Goal: Task Accomplishment & Management: Use online tool/utility

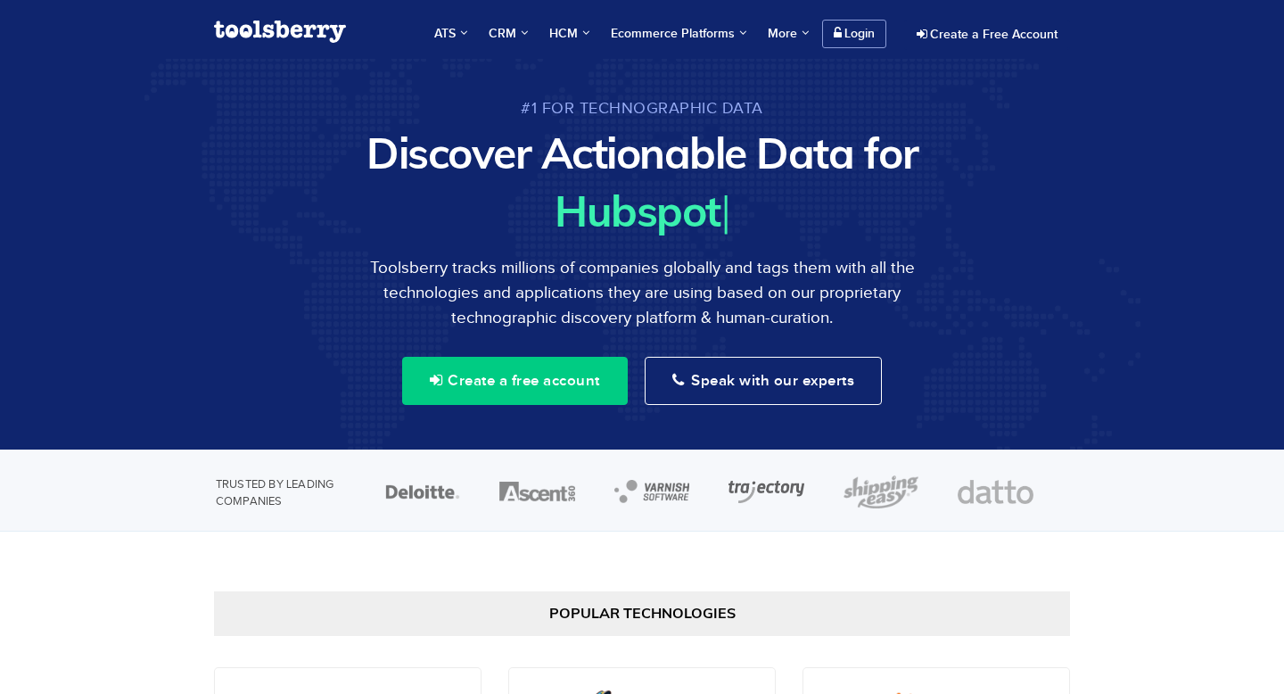
click at [840, 40] on link "Login" at bounding box center [854, 34] width 64 height 29
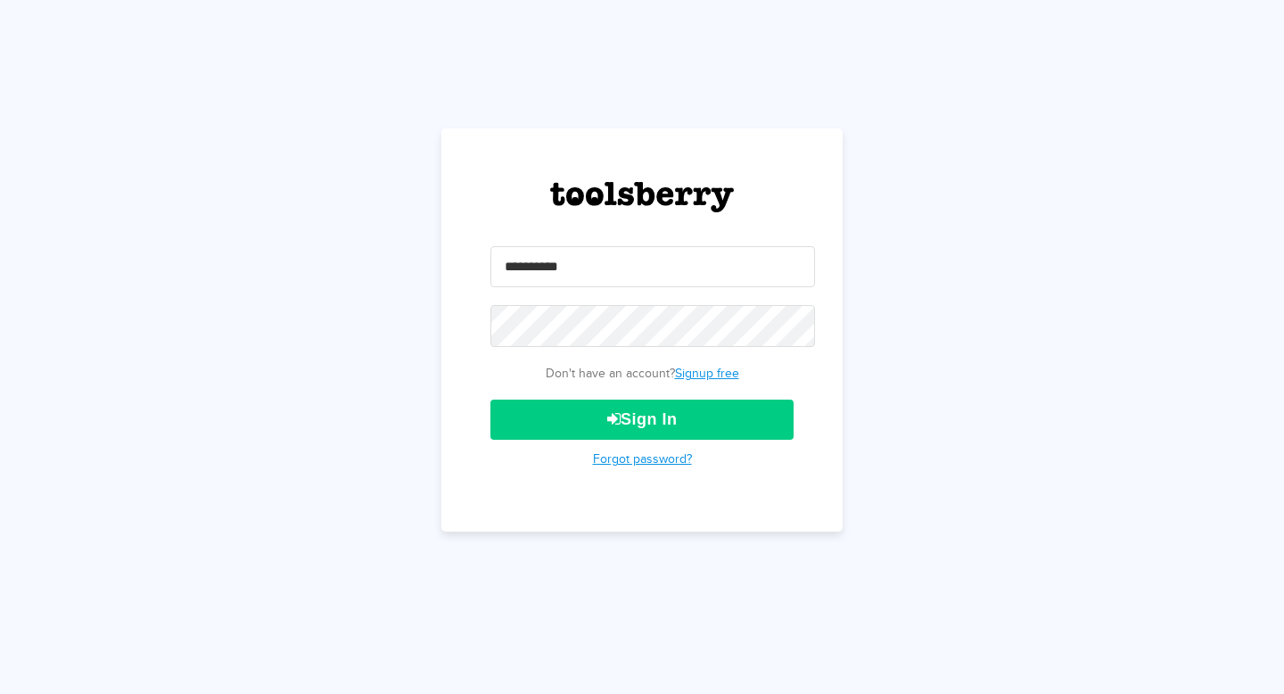
click at [664, 275] on input "email" at bounding box center [653, 266] width 325 height 41
click at [618, 257] on input "email" at bounding box center [653, 266] width 325 height 41
type input "**********"
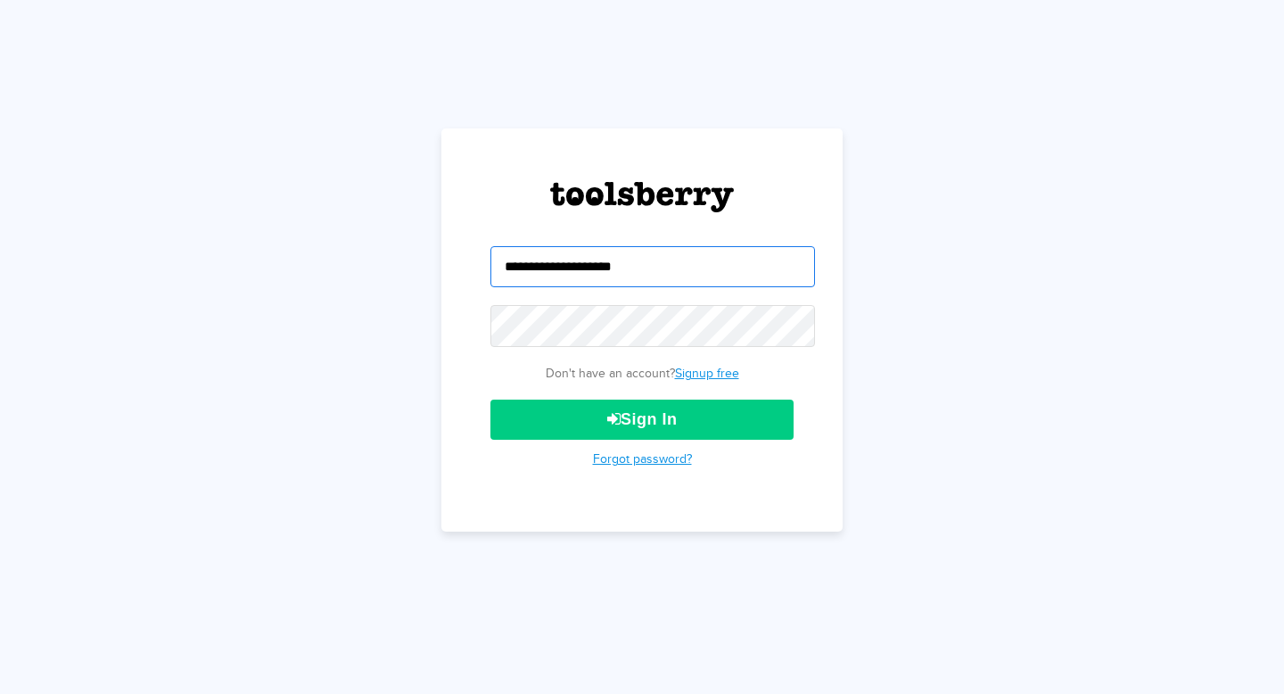
click at [600, 286] on input "**********" at bounding box center [653, 266] width 325 height 41
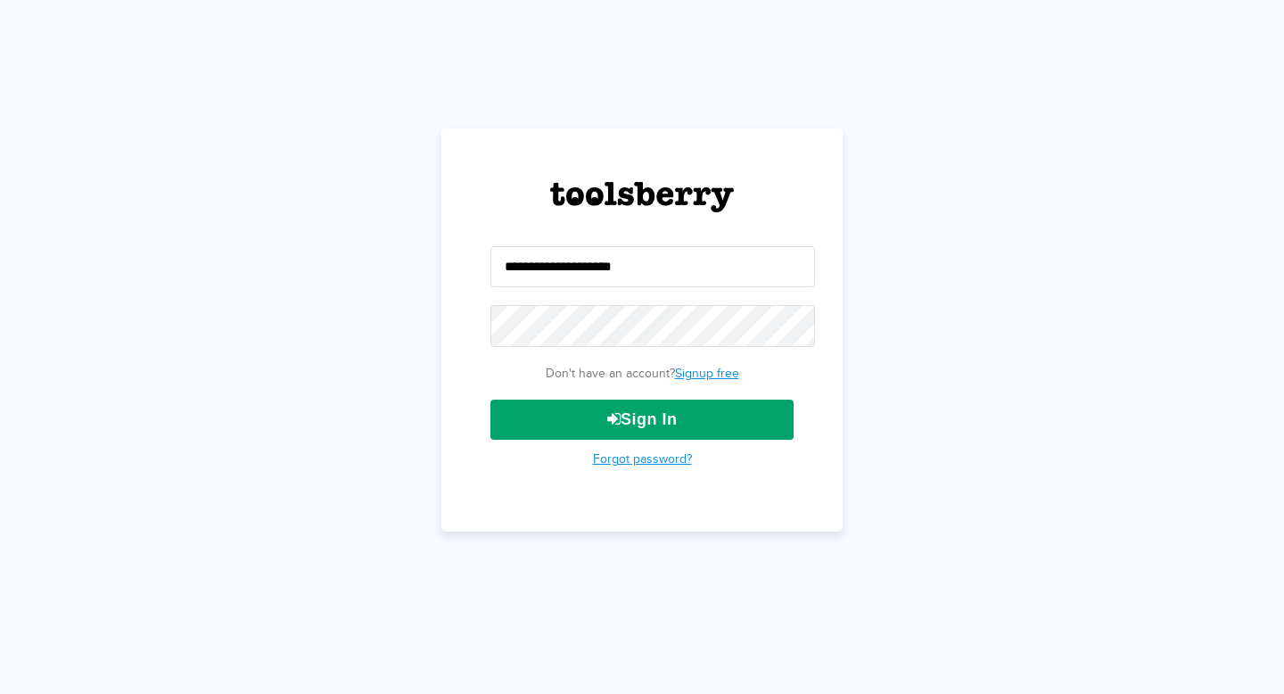
click at [621, 418] on button "Sign In" at bounding box center [642, 420] width 303 height 40
click at [631, 460] on link "Forgot password?" at bounding box center [642, 458] width 99 height 13
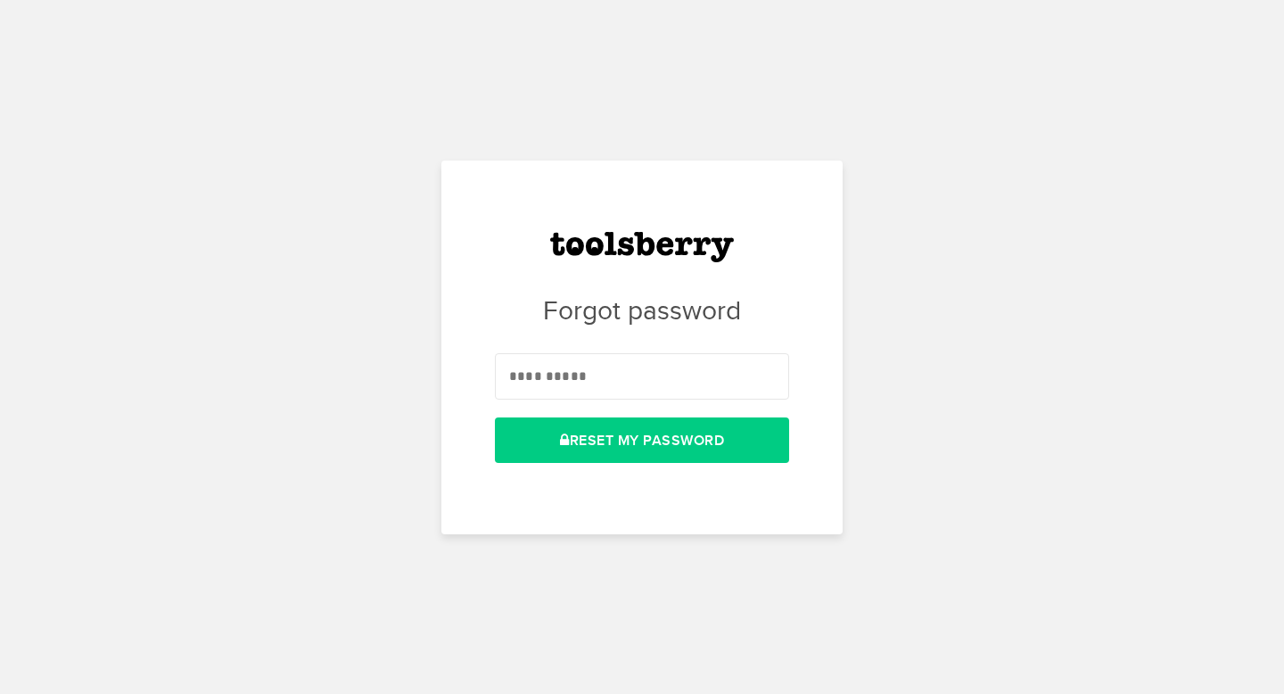
click at [628, 393] on input "email" at bounding box center [642, 375] width 294 height 45
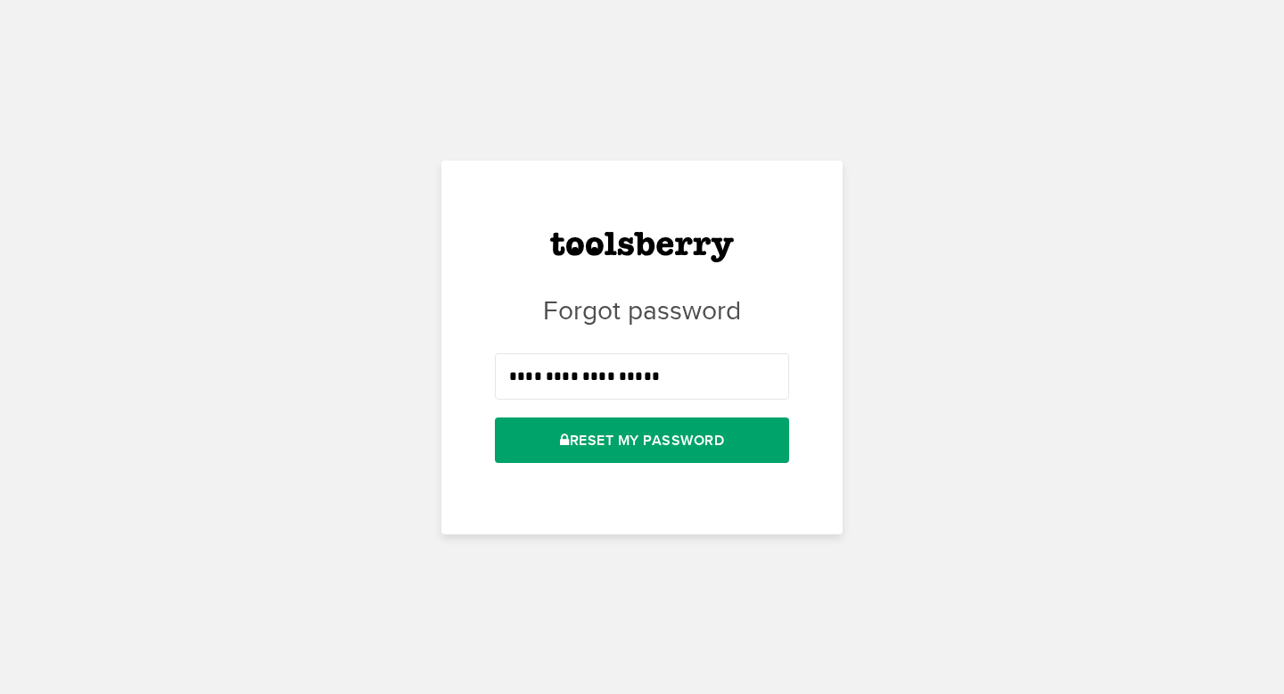
click at [629, 447] on button "Reset my Password" at bounding box center [642, 439] width 294 height 45
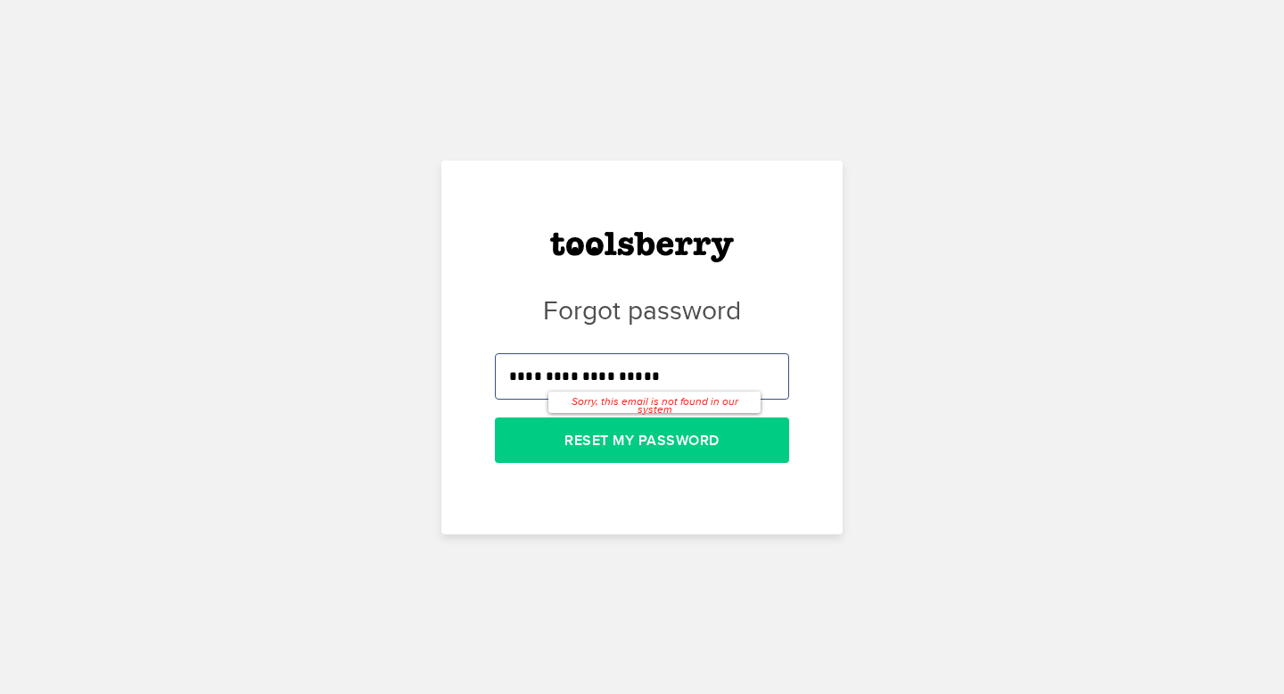
click at [558, 382] on input "**********" at bounding box center [642, 375] width 294 height 45
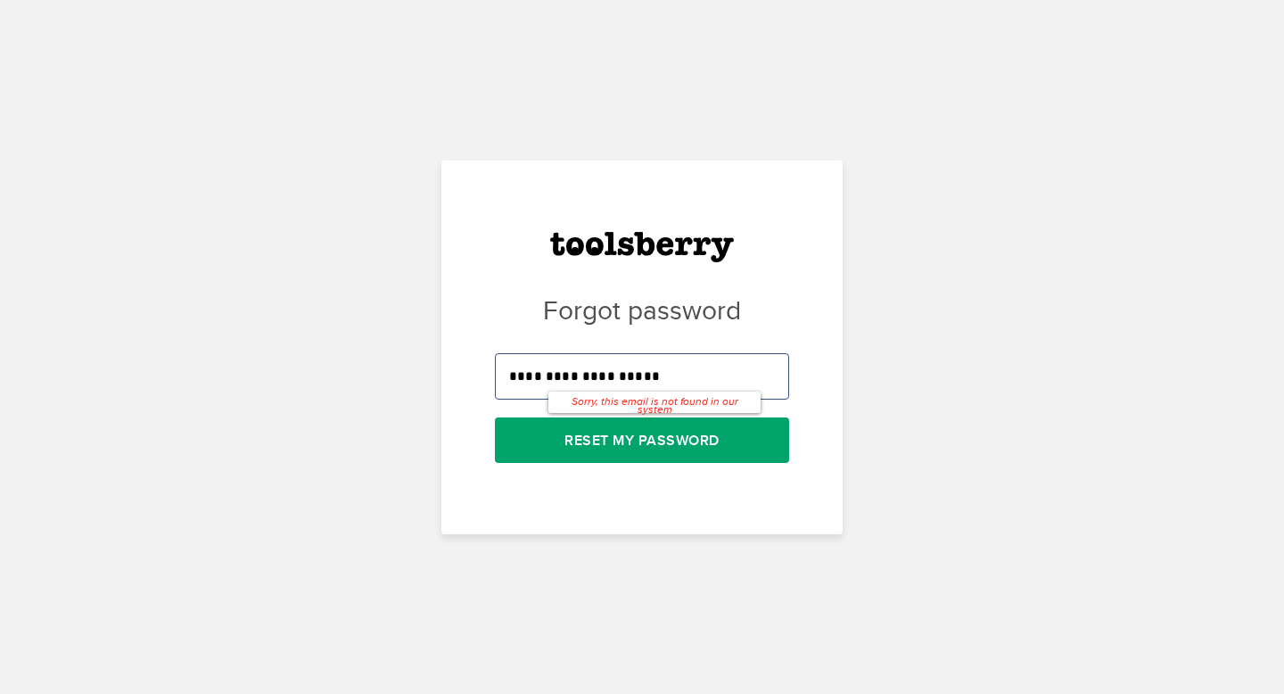
type input "**********"
click at [585, 435] on button "Reset my Password" at bounding box center [642, 439] width 294 height 45
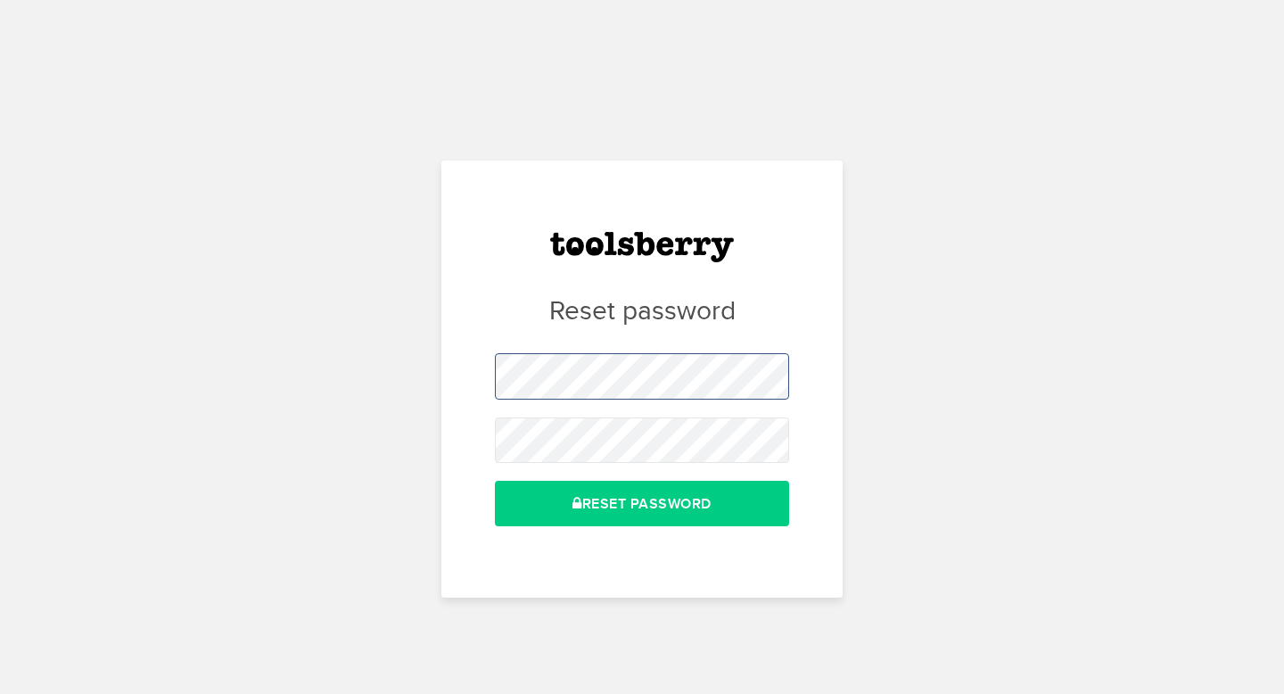
click at [445, 367] on div "Reset password Reset Password" at bounding box center [641, 379] width 401 height 437
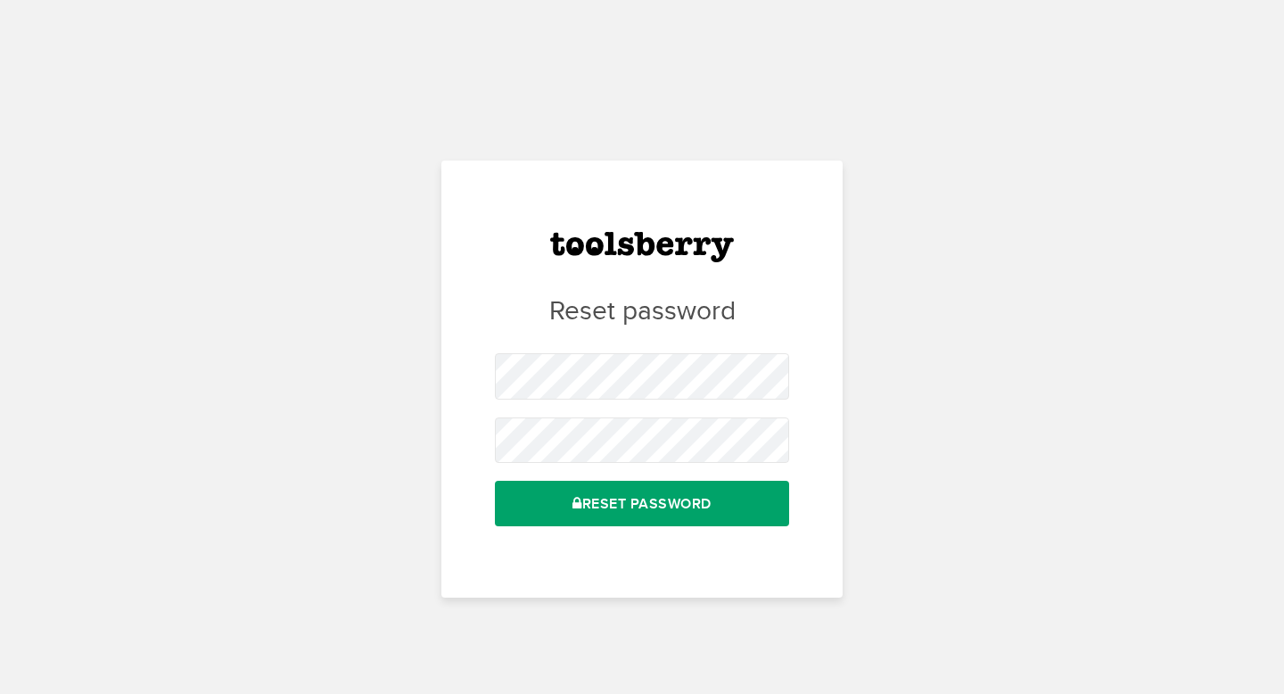
click at [577, 507] on icon "submit" at bounding box center [578, 503] width 10 height 14
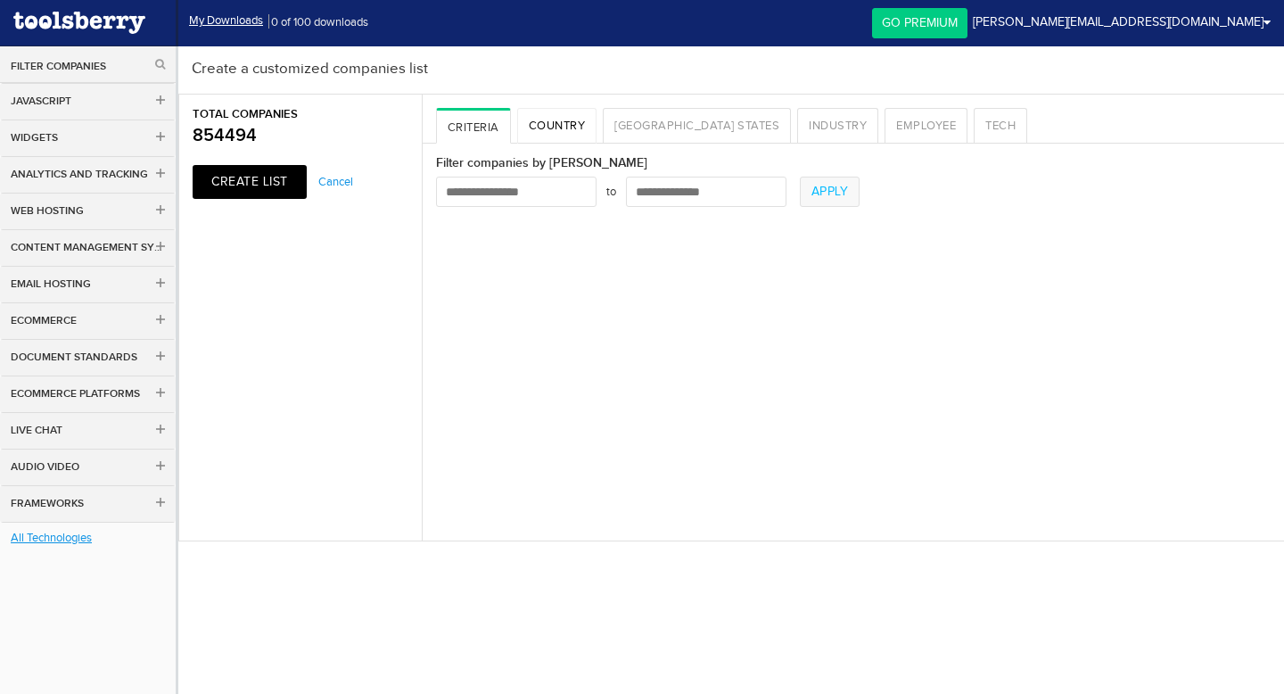
click at [565, 120] on link "Country" at bounding box center [557, 126] width 80 height 36
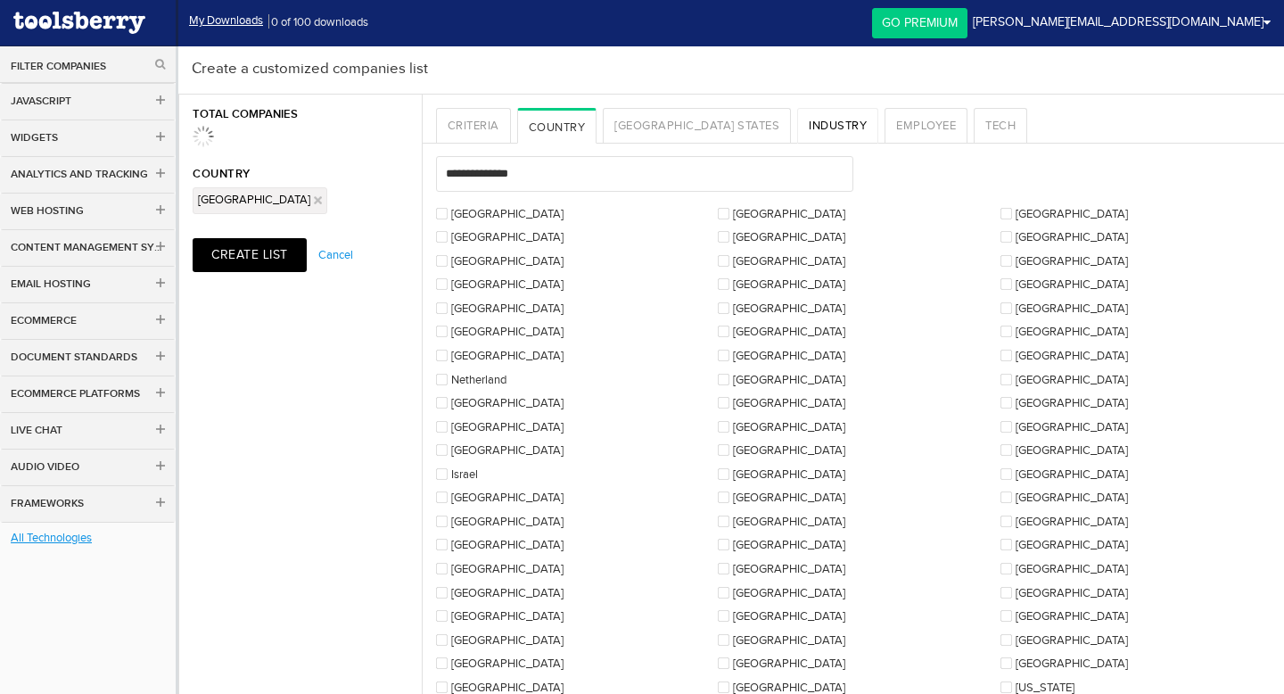
click at [797, 121] on link "Industry" at bounding box center [837, 126] width 81 height 36
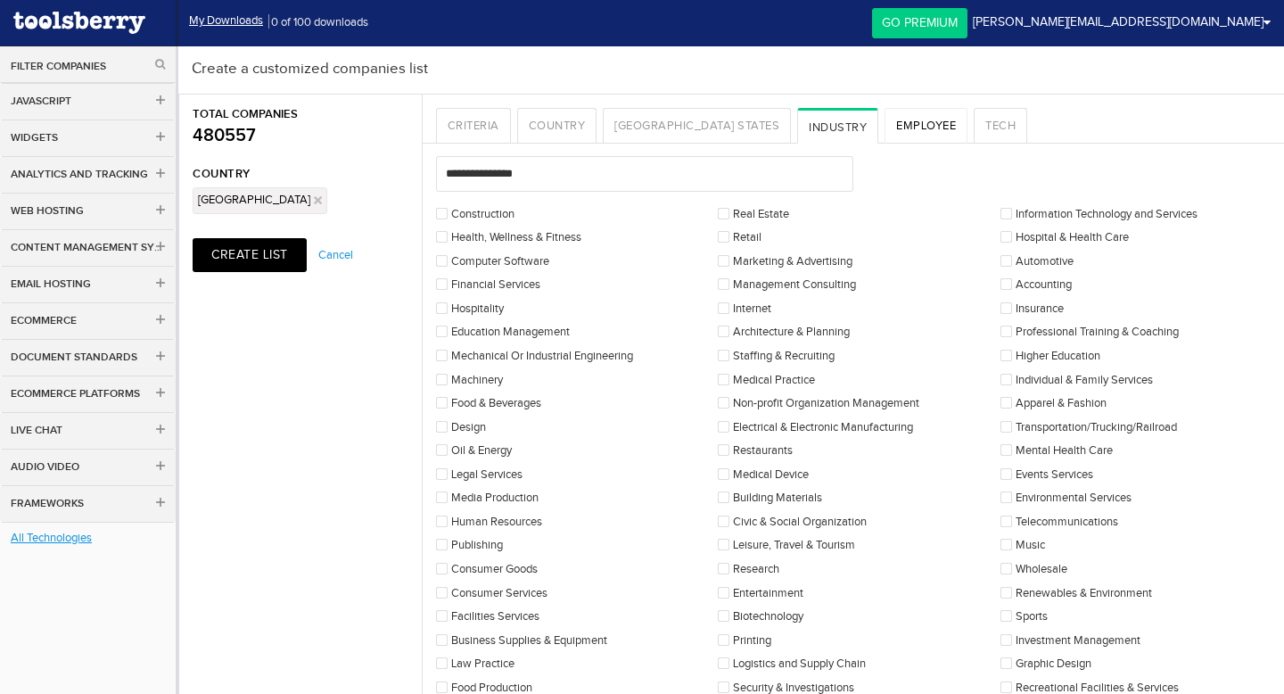
click at [885, 127] on link "Employee" at bounding box center [926, 126] width 83 height 36
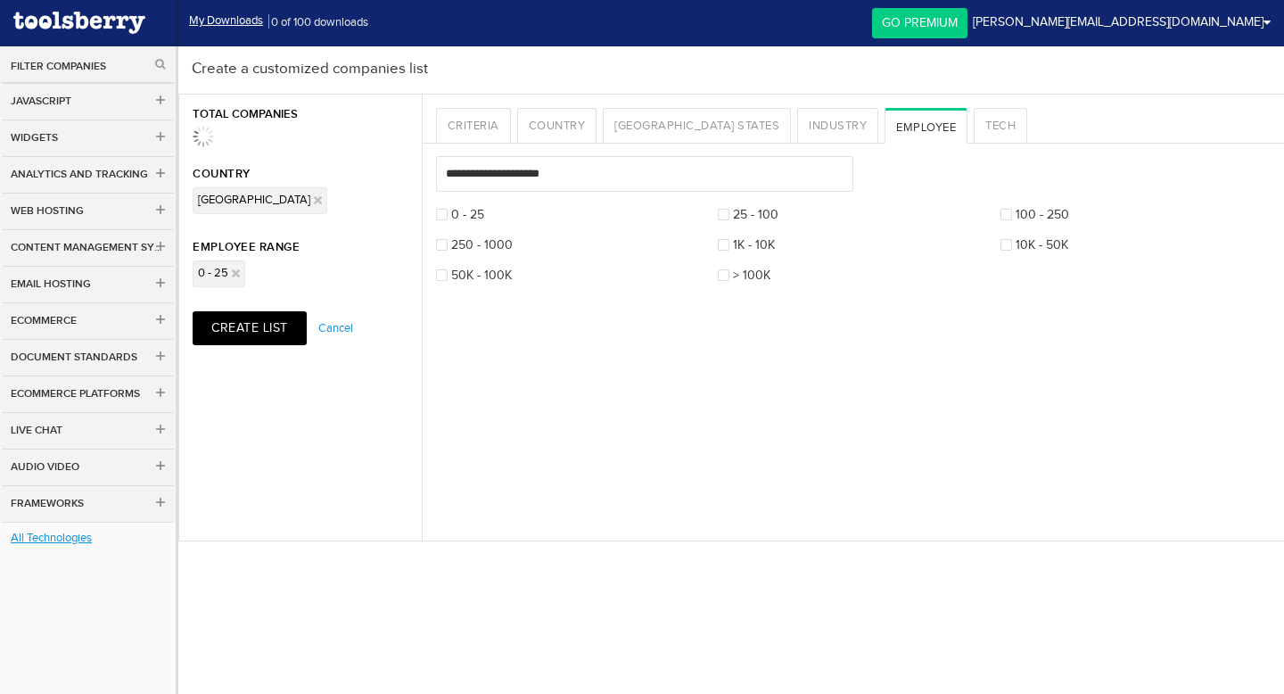
click at [730, 218] on label "25 - 100" at bounding box center [748, 215] width 61 height 12
click at [974, 131] on link "Tech" at bounding box center [1001, 126] width 54 height 36
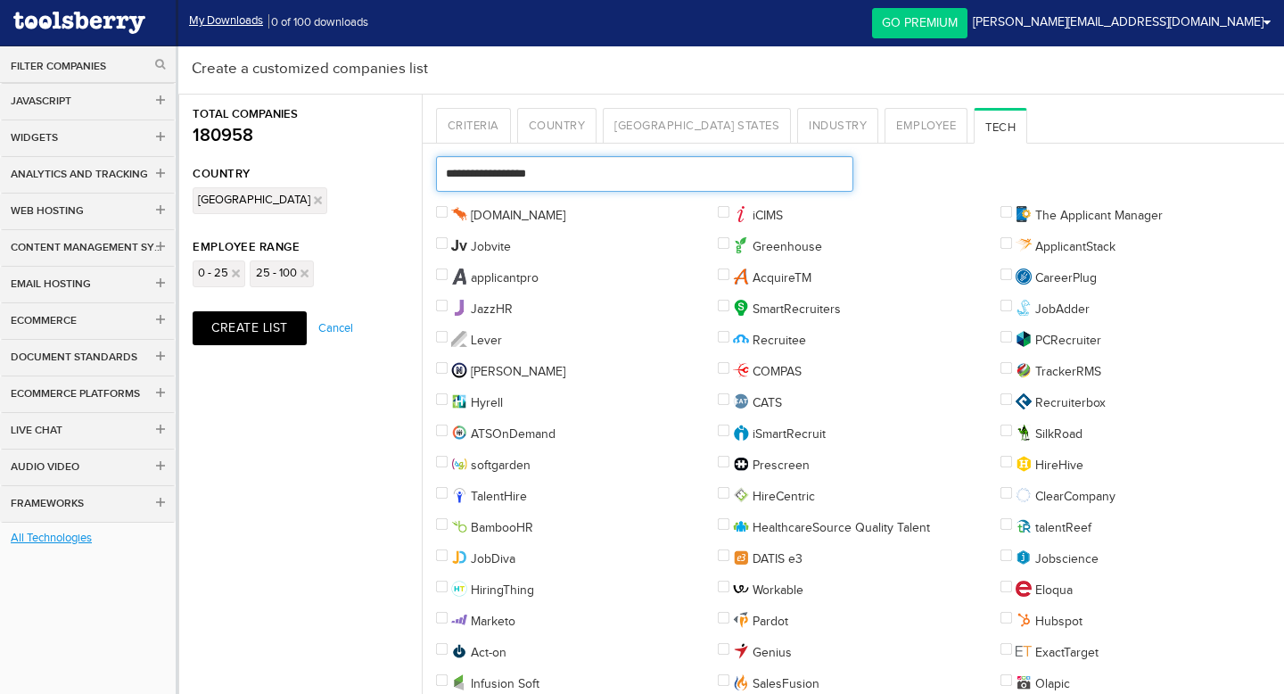
click at [761, 171] on input "text" at bounding box center [644, 174] width 417 height 36
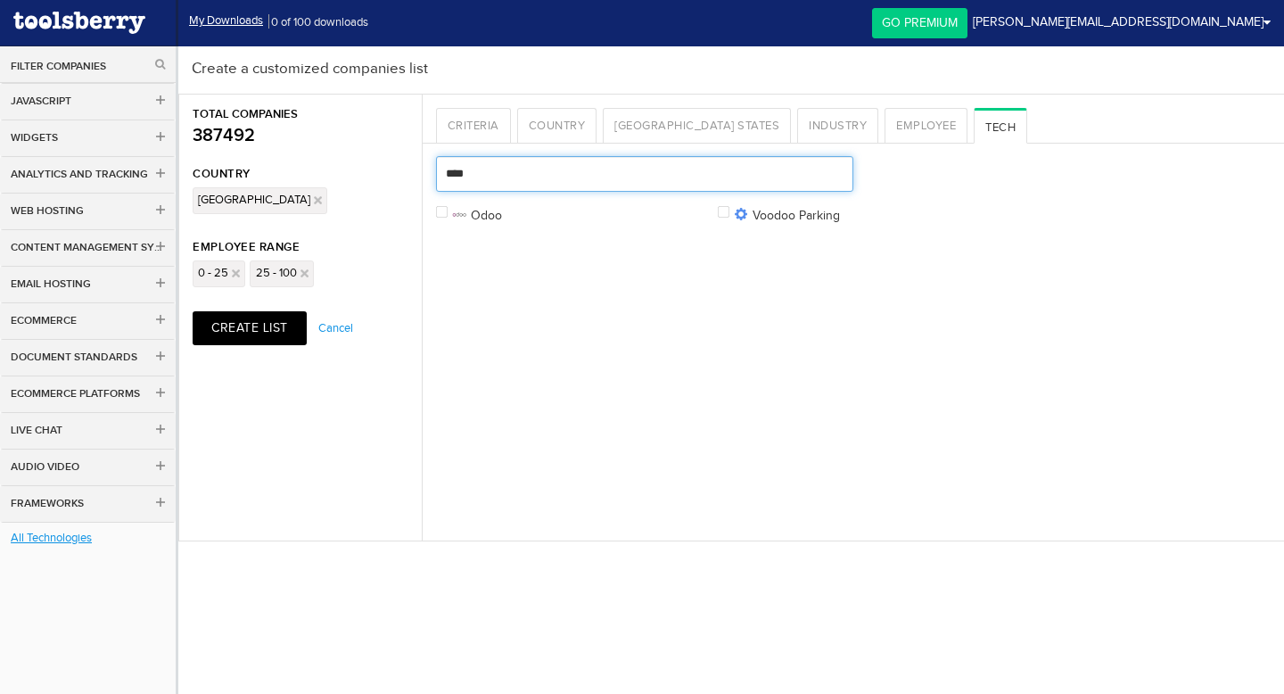
type input "****"
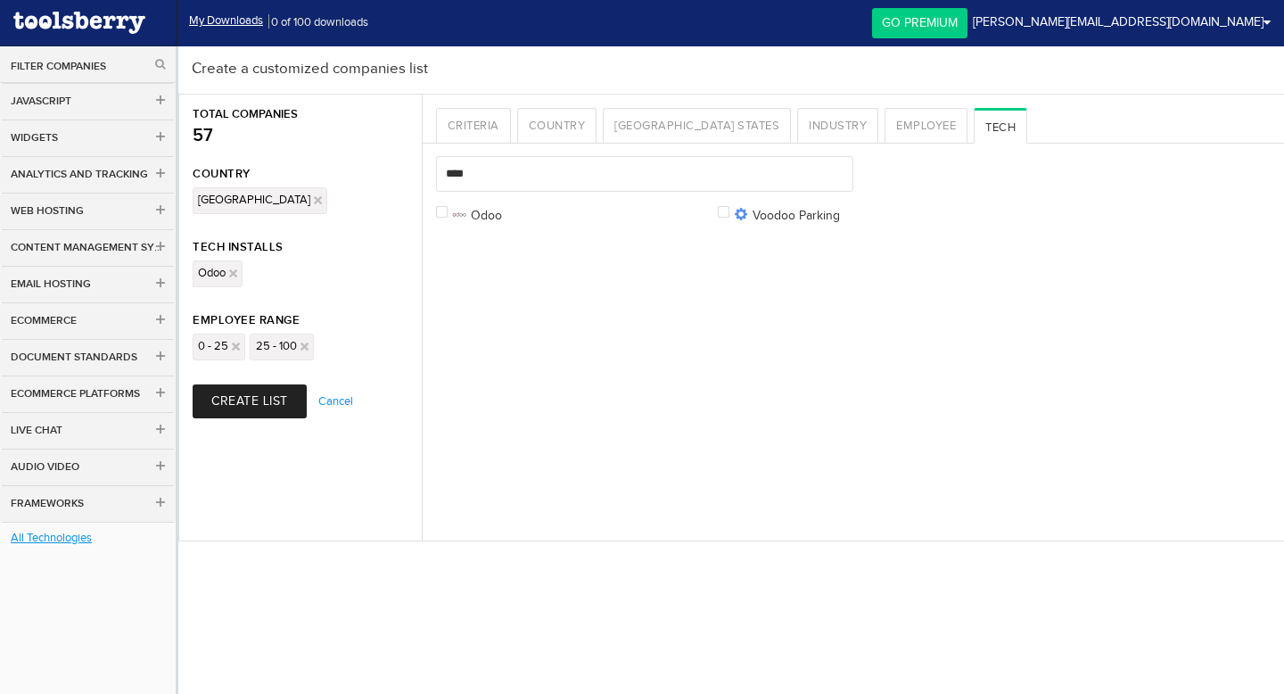
click at [261, 396] on button "Create List" at bounding box center [250, 401] width 114 height 34
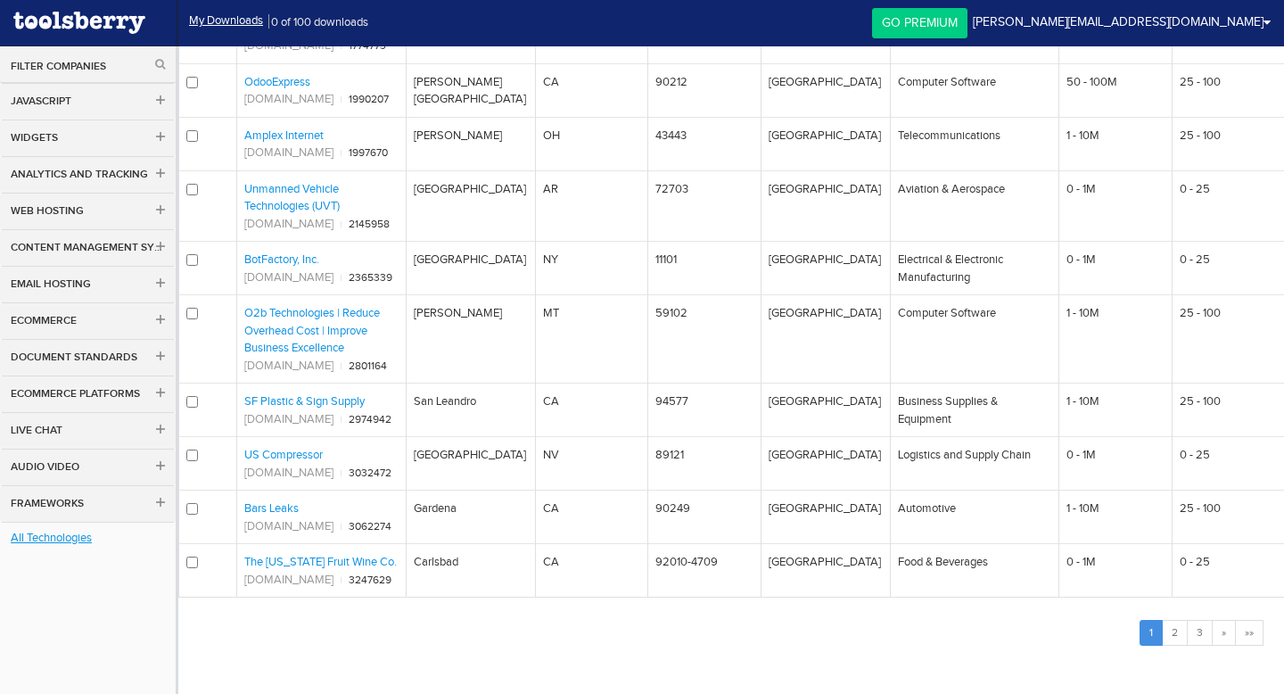
scroll to position [753, 0]
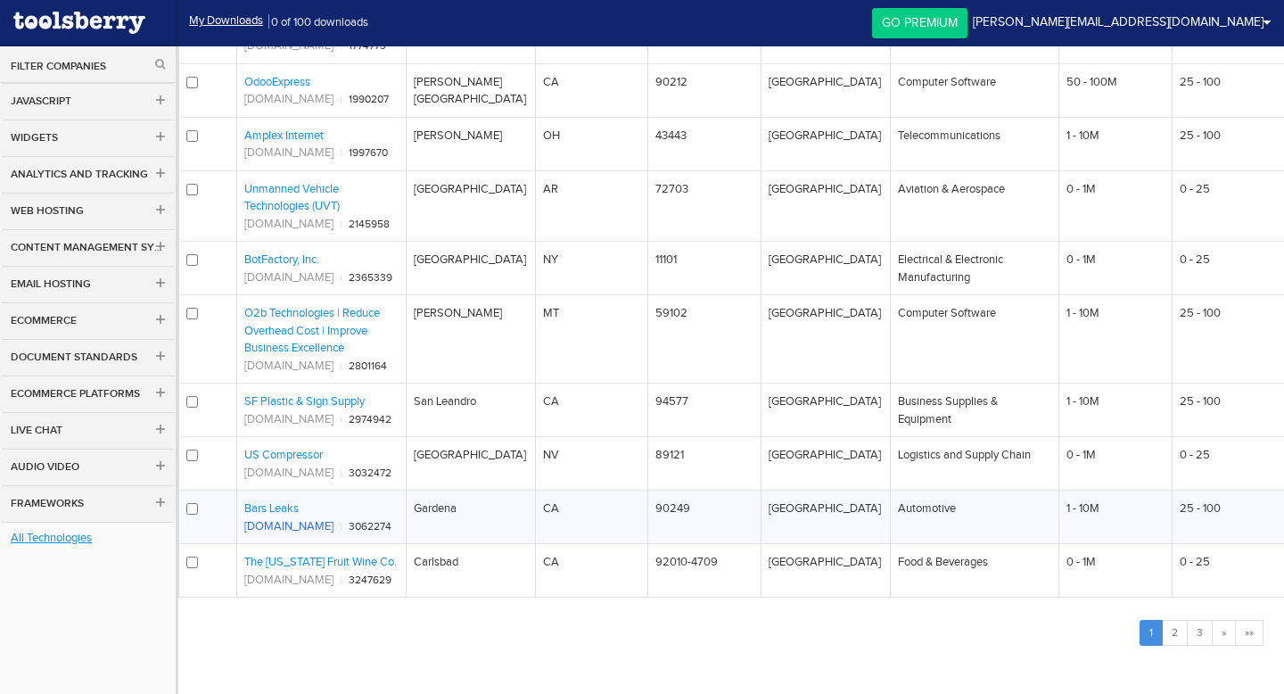
click at [317, 525] on link "[DOMAIN_NAME]" at bounding box center [288, 525] width 89 height 13
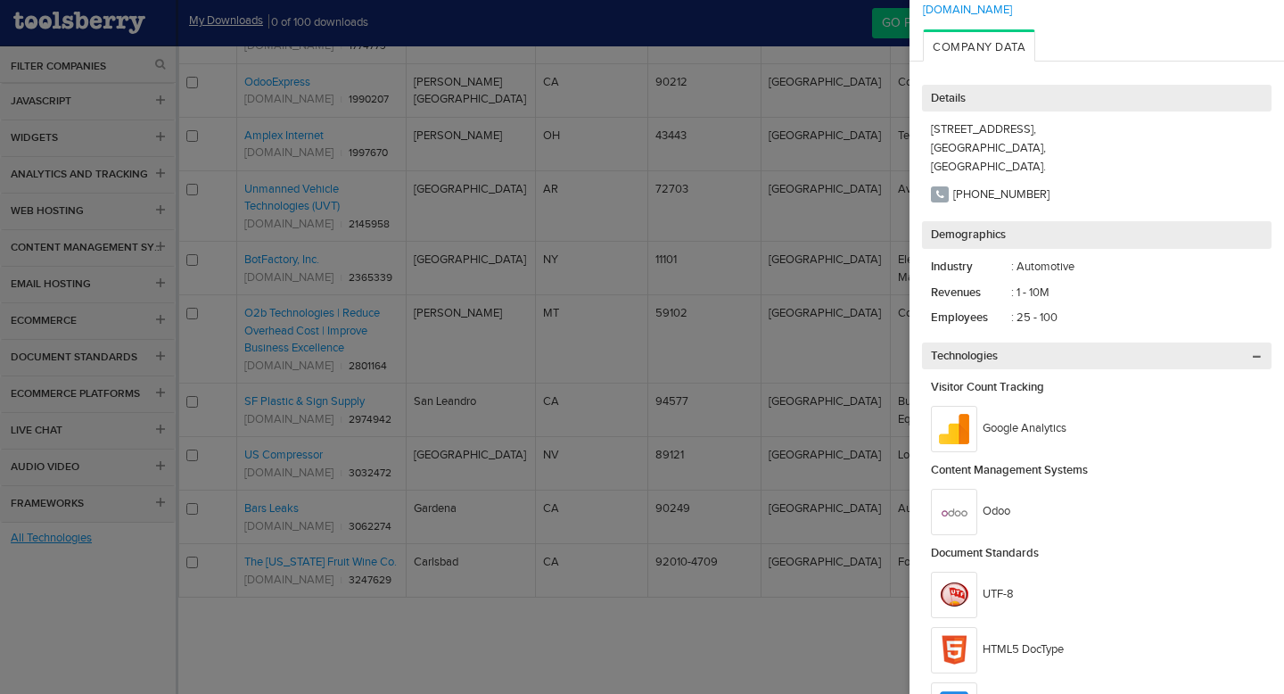
click at [1114, 379] on p "Visitor Count Tracking" at bounding box center [1101, 387] width 341 height 19
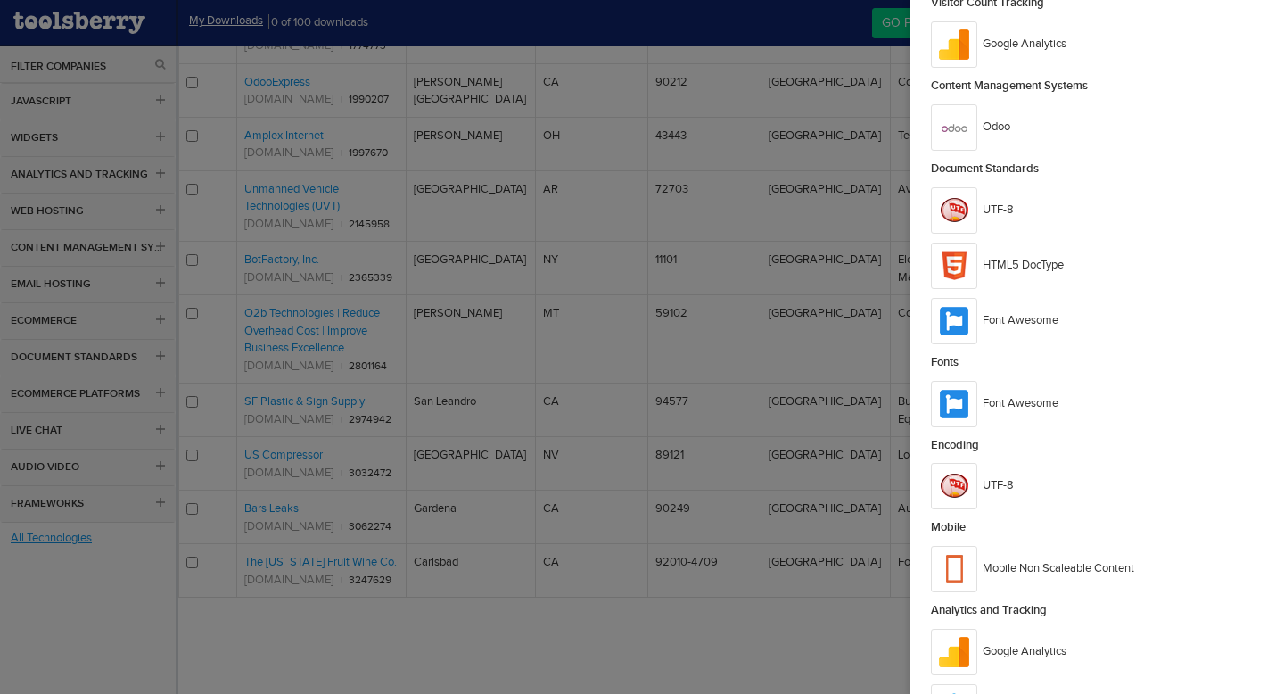
scroll to position [787, 0]
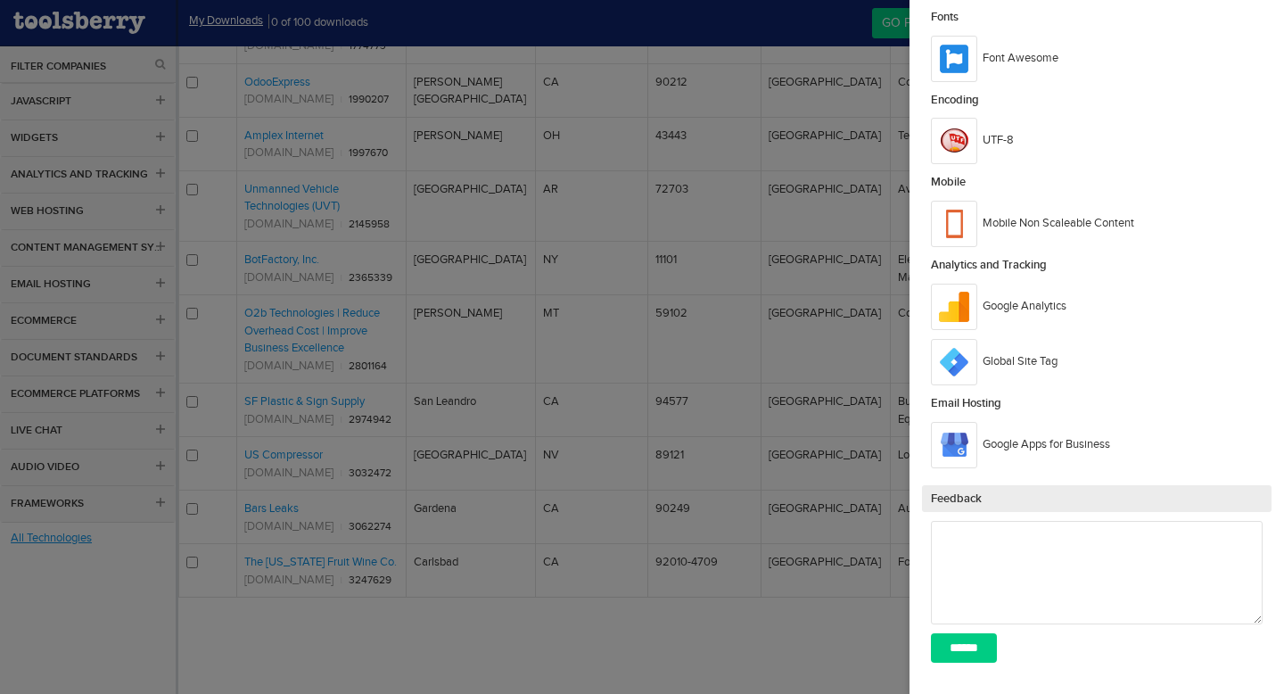
click at [535, 659] on div at bounding box center [642, 347] width 1284 height 694
click at [317, 515] on div at bounding box center [642, 347] width 1284 height 694
click at [656, 639] on div at bounding box center [642, 347] width 1284 height 694
click at [984, 647] on input "******" at bounding box center [964, 647] width 66 height 29
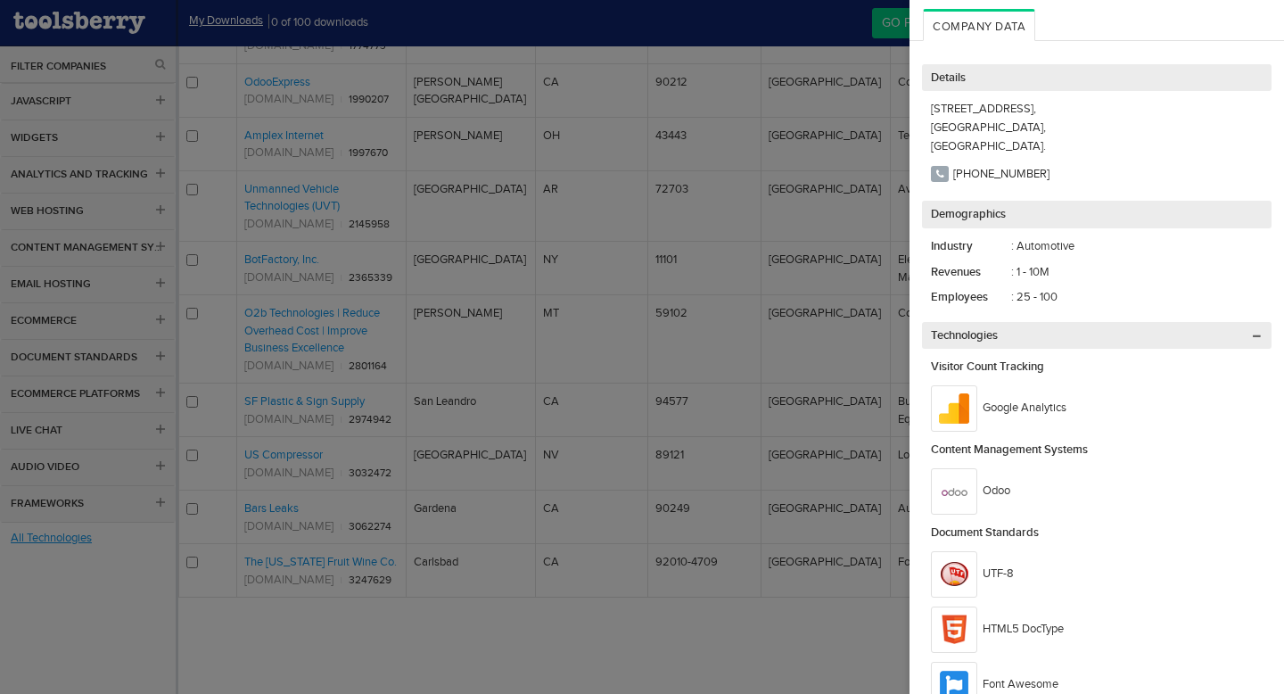
scroll to position [0, 0]
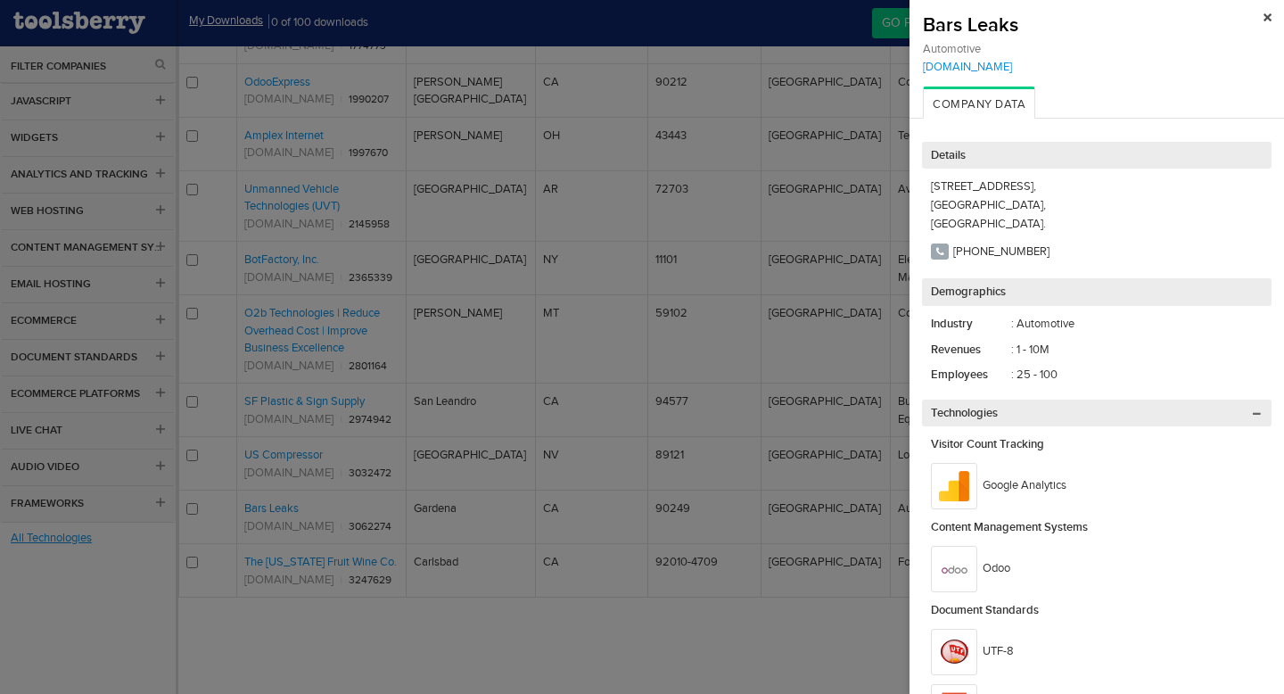
click at [1266, 14] on img at bounding box center [1268, 17] width 8 height 8
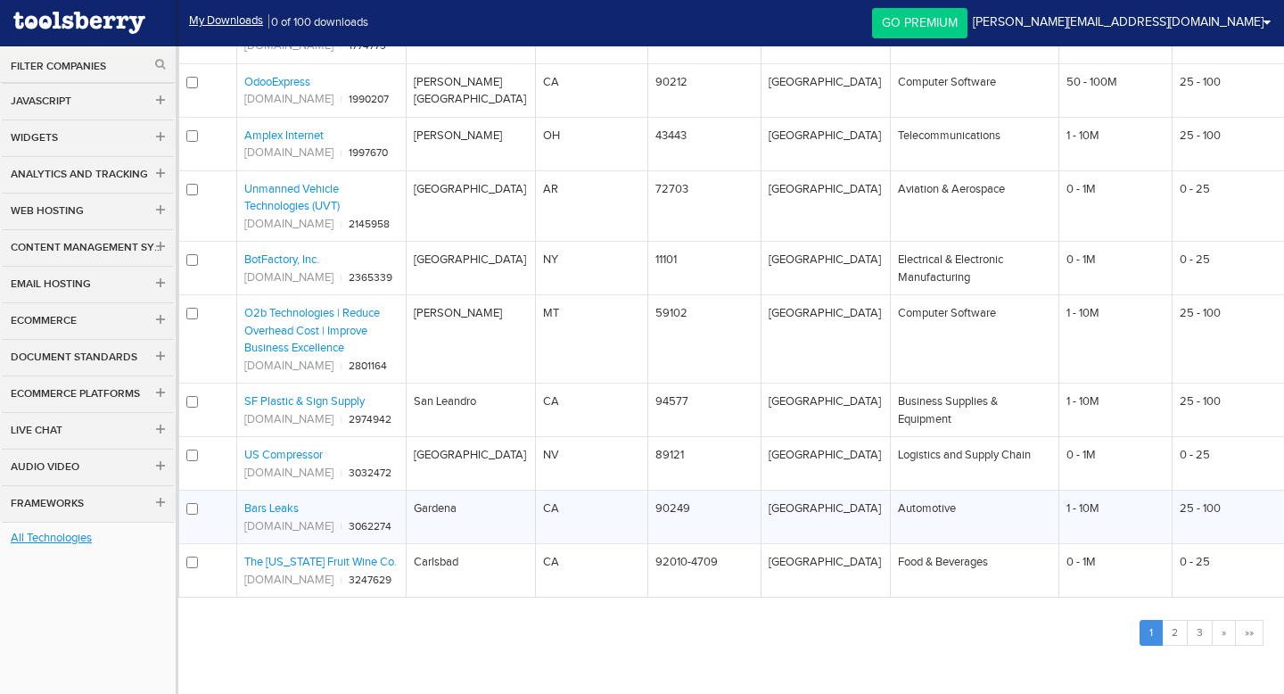
drag, startPoint x: 325, startPoint y: 524, endPoint x: 239, endPoint y: 525, distance: 85.6
click at [239, 525] on td "Bars Leaks [DOMAIN_NAME] ι 3062274" at bounding box center [321, 518] width 169 height 54
copy link "[DOMAIN_NAME]"
drag, startPoint x: 317, startPoint y: 508, endPoint x: 246, endPoint y: 508, distance: 70.5
click at [246, 508] on td "Bars Leaks [DOMAIN_NAME] ι 3062274" at bounding box center [321, 518] width 169 height 54
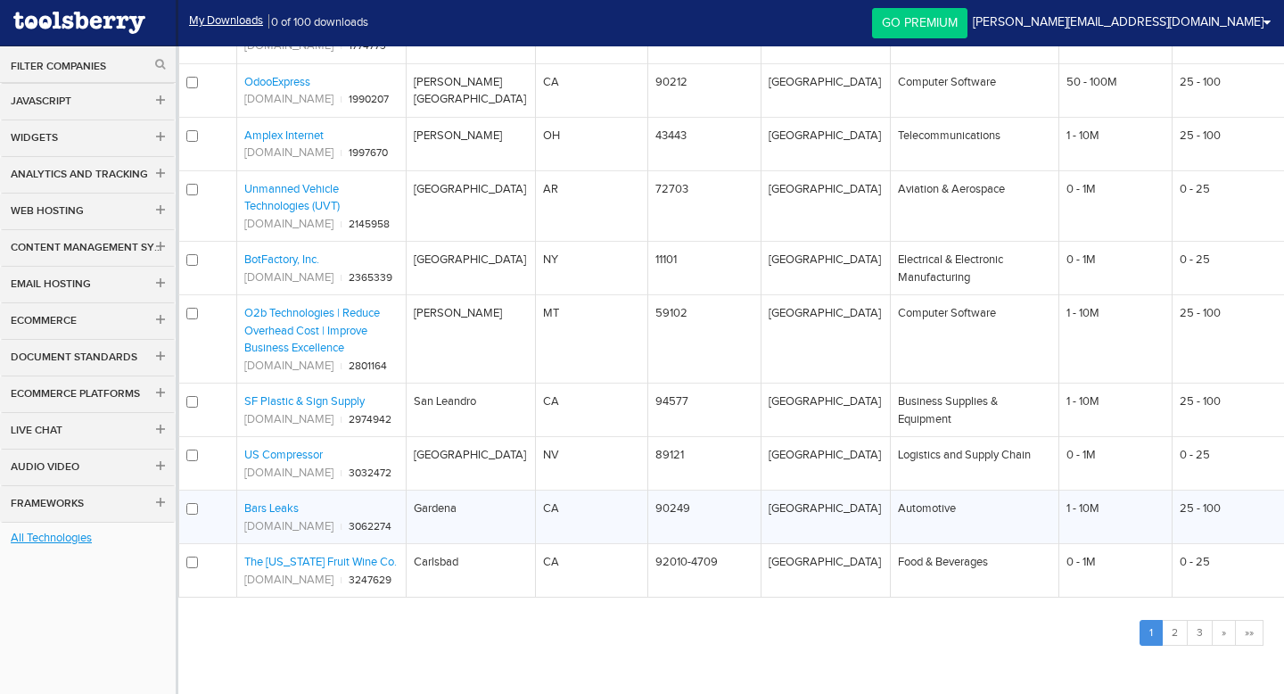
copy link "Bars Leaks"
